Goal: Obtain resource: Obtain resource

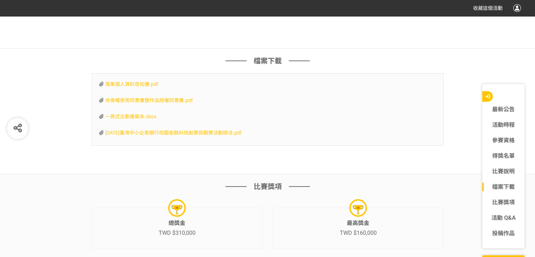
click at [152, 119] on span "一頁式企劃書範本.docx" at bounding box center [130, 117] width 51 height 6
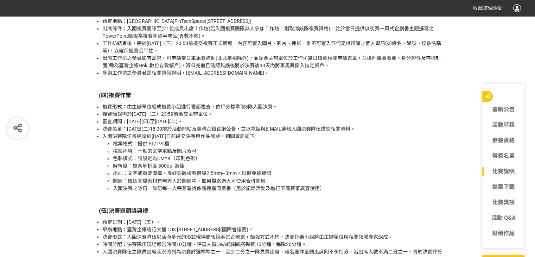
scroll to position [1021, 0]
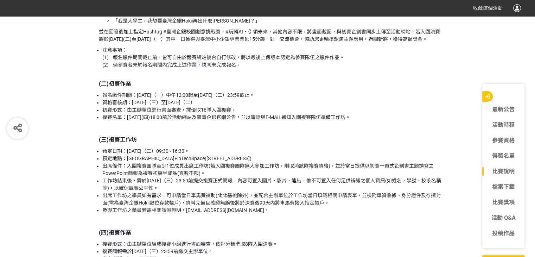
drag, startPoint x: 133, startPoint y: 99, endPoint x: 267, endPoint y: 109, distance: 134.5
click at [267, 109] on ul "報名繳件期間：[DATE]（一）中午12:00起至[DATE]（二）23:59截止。 資格審核期：[DATE]（三）至[DATE]（二） 初賽形式：由主辦單位…" at bounding box center [268, 107] width 352 height 30
click at [267, 106] on li "資格審核期：[DATE]（三）至[DATE]（二）" at bounding box center [272, 102] width 341 height 7
drag, startPoint x: 141, startPoint y: 113, endPoint x: 198, endPoint y: 119, distance: 57.0
click at [198, 119] on ul "報名繳件期間：[DATE]（一）中午12:00起至[DATE]（二）23:59截止。 資格審核期：[DATE]（三）至[DATE]（二） 初賽形式：由主辦單位…" at bounding box center [268, 107] width 352 height 30
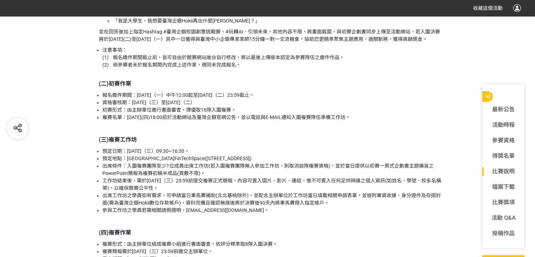
click at [214, 99] on li "報名繳件期間：[DATE]（一）中午12:00起至[DATE]（二）23:59截止。" at bounding box center [272, 95] width 341 height 7
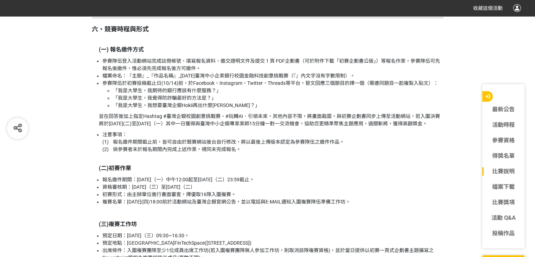
scroll to position [915, 0]
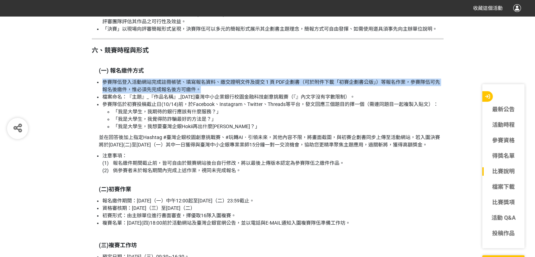
drag, startPoint x: 104, startPoint y: 82, endPoint x: 421, endPoint y: 87, distance: 316.8
click at [421, 87] on li "參賽隊伍登入活動網站完成註冊帳號、填寫報名資料、繳交證明文件及提交 1 頁 PDF企劃書（可於附件下載「初賽企劃書公版」）等報名作業，參賽隊伍可先報名後繳件，…" at bounding box center [272, 85] width 341 height 15
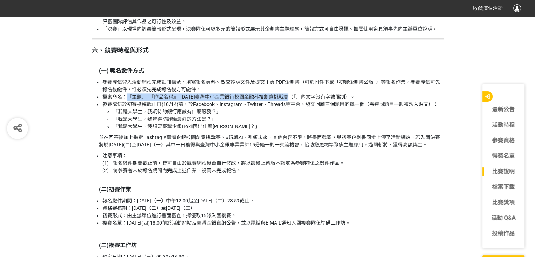
drag, startPoint x: 127, startPoint y: 96, endPoint x: 291, endPoint y: 96, distance: 163.3
click at [290, 96] on li "檔案命名：『主題』_『作品名稱』_[DATE]臺灣中小企業銀行校園金融科技創意挑戰賽（『』內文字沒有字數限制）。" at bounding box center [272, 96] width 341 height 7
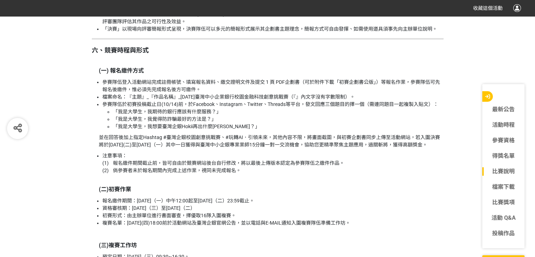
click at [308, 97] on li "檔案命名：『主題』_『作品名稱』_[DATE]臺灣中小企業銀行校園金融科技創意挑戰賽（『』內文字沒有字數限制）。" at bounding box center [272, 96] width 341 height 7
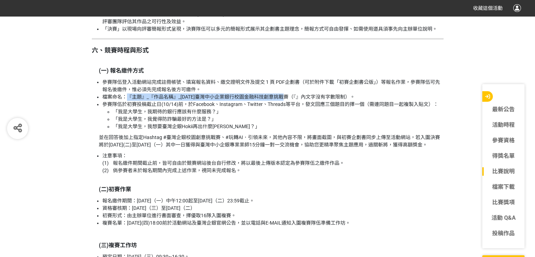
drag, startPoint x: 287, startPoint y: 96, endPoint x: 127, endPoint y: 96, distance: 160.1
click at [127, 96] on li "檔案命名：『主題』_『作品名稱』_[DATE]臺灣中小企業銀行校園金融科技創意挑戰賽（『』內文字沒有字數限制）。" at bounding box center [272, 96] width 341 height 7
copy li "『主題』_『作品名稱』_[DATE]臺灣中小企業銀行校園金融科技創意挑戰賽"
